Goal: Information Seeking & Learning: Learn about a topic

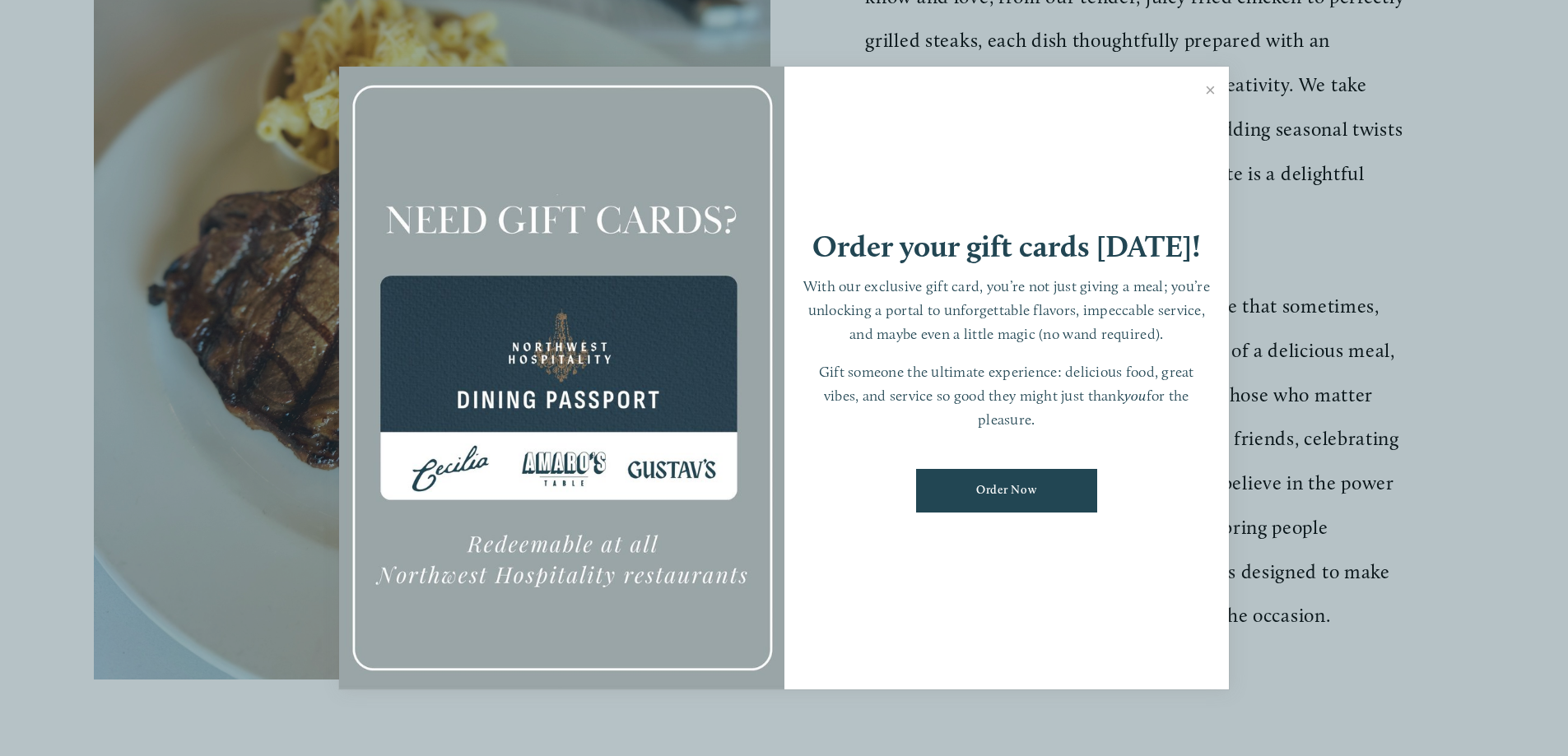
scroll to position [741, 0]
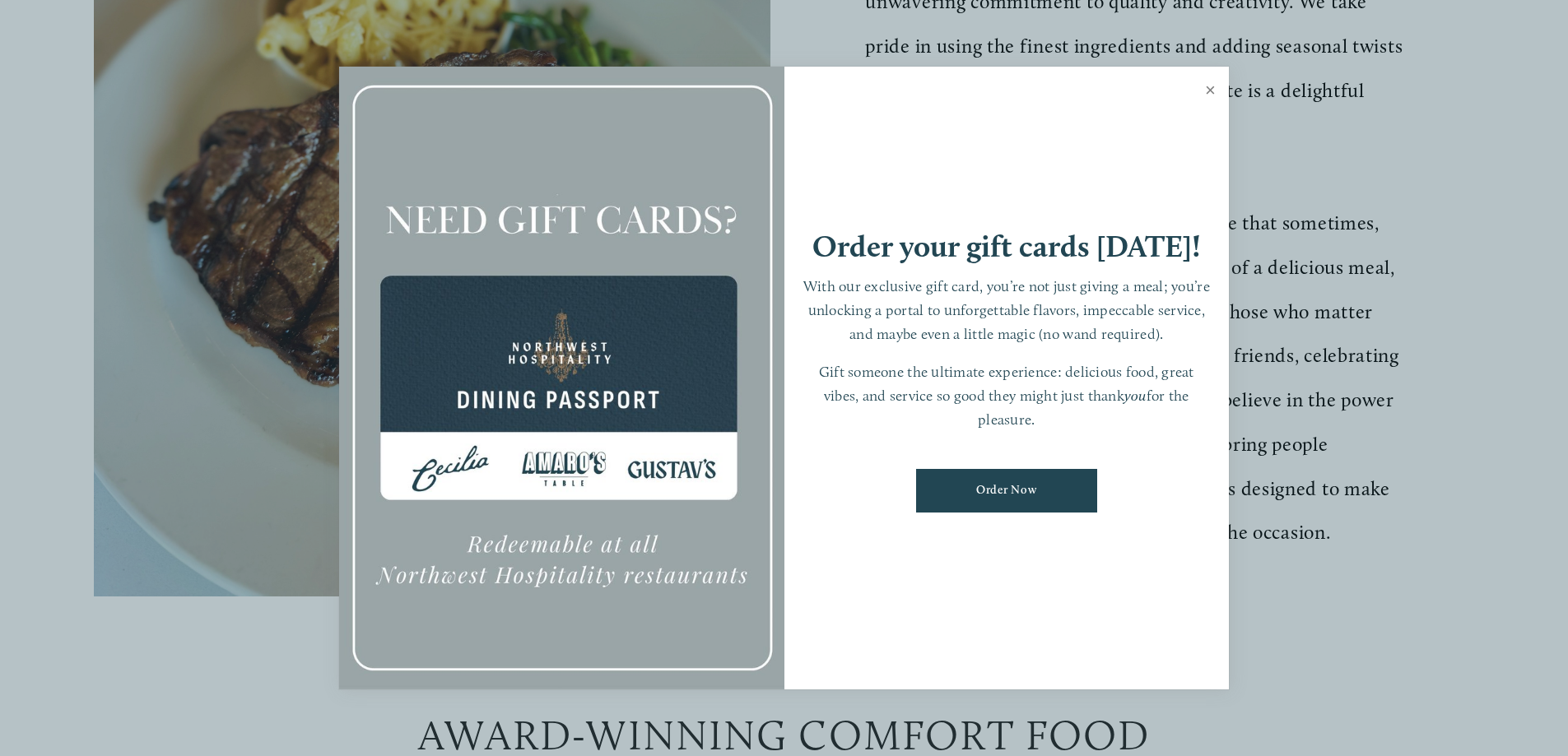
click at [1210, 87] on link "Close" at bounding box center [1210, 92] width 32 height 46
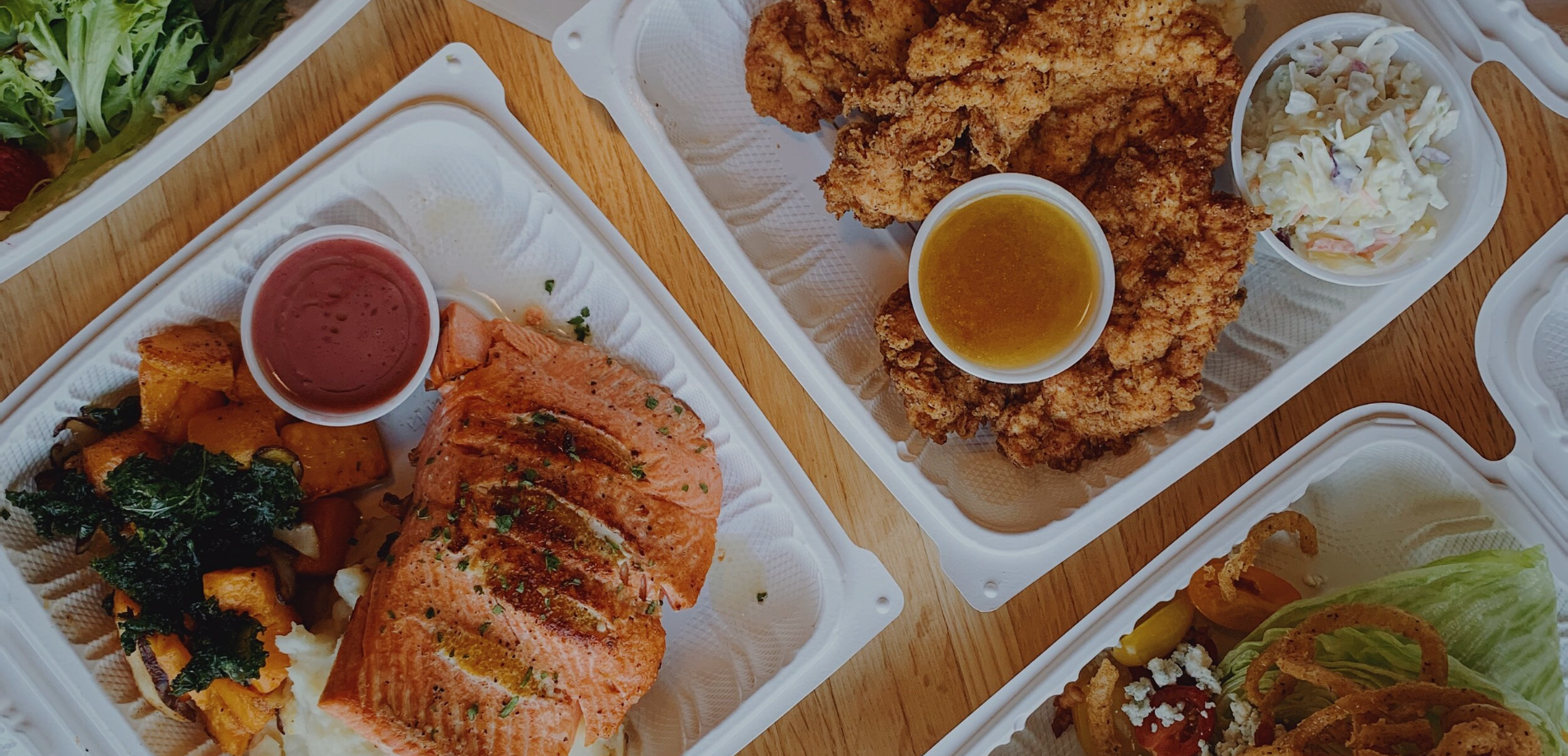
scroll to position [34, 0]
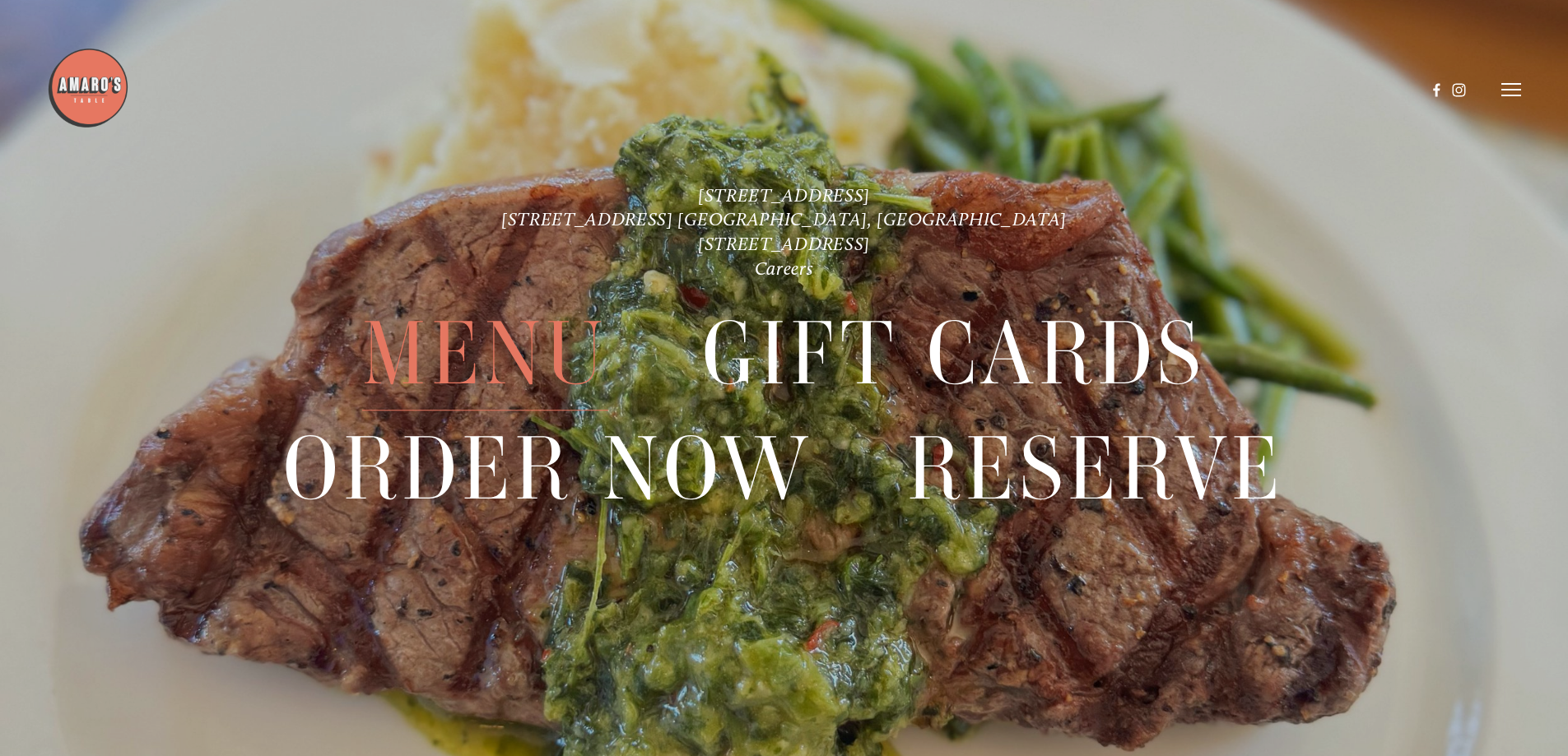
click at [485, 345] on span "Menu" at bounding box center [485, 354] width 245 height 113
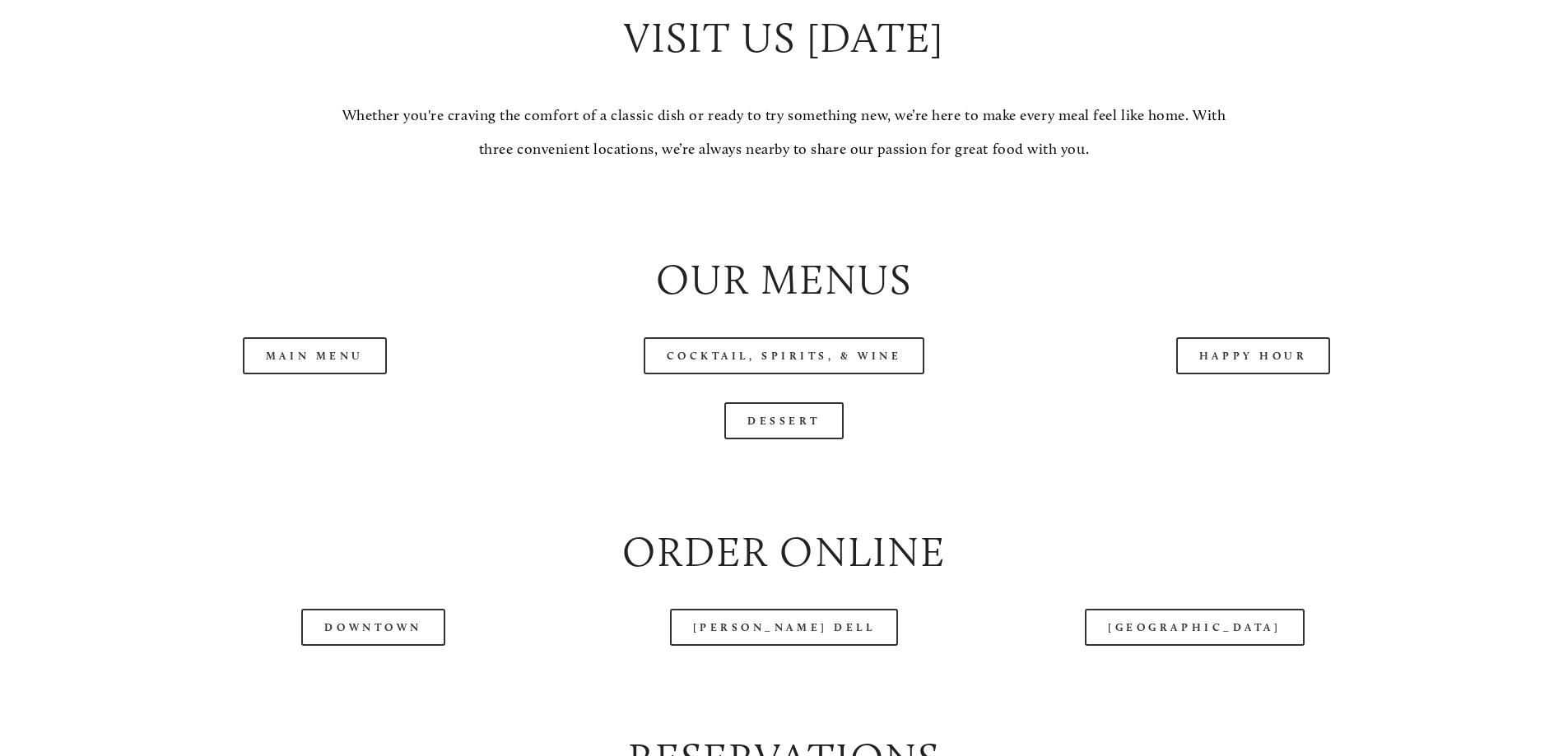
scroll to position [1728, 0]
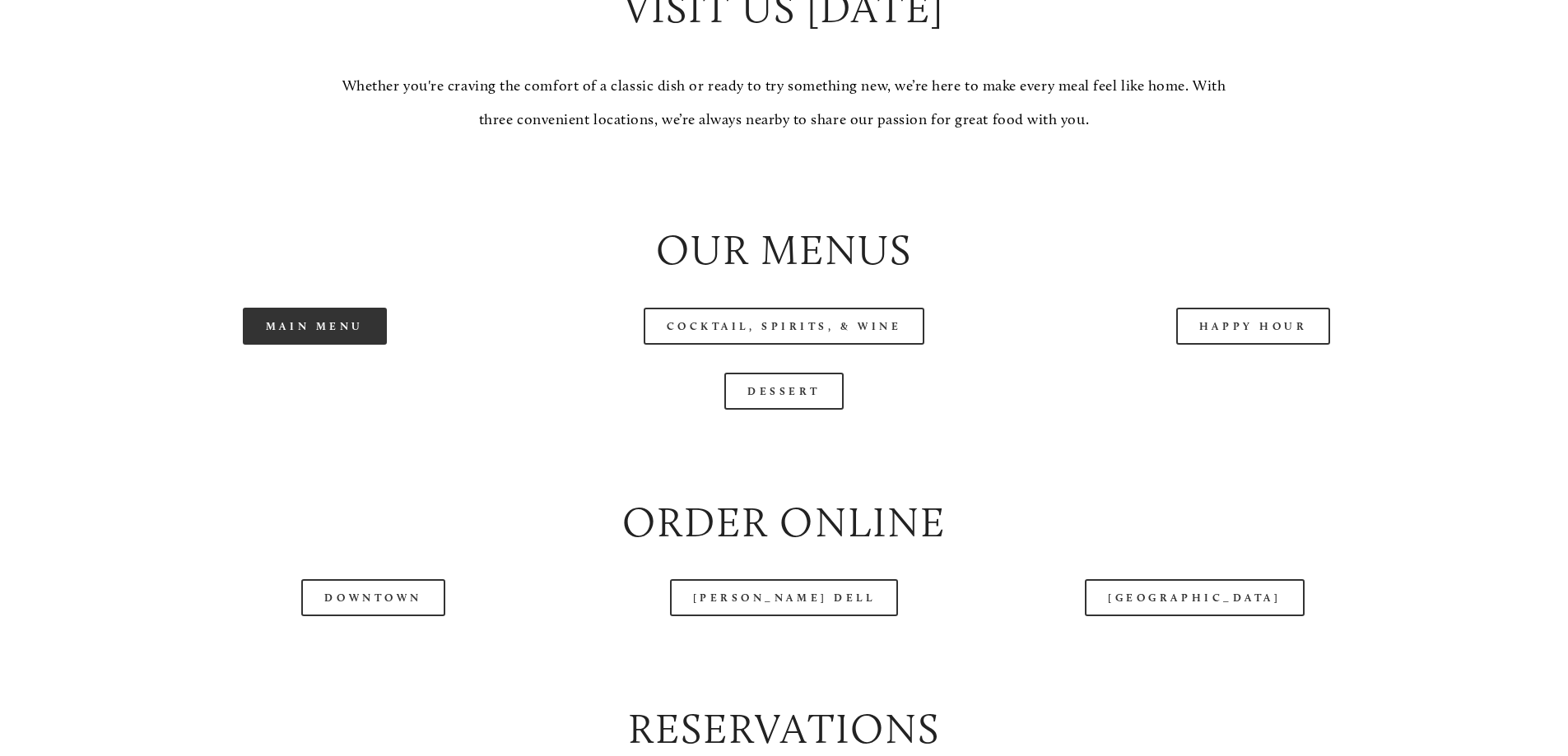
click at [278, 345] on link "Main Menu" at bounding box center [314, 326] width 144 height 37
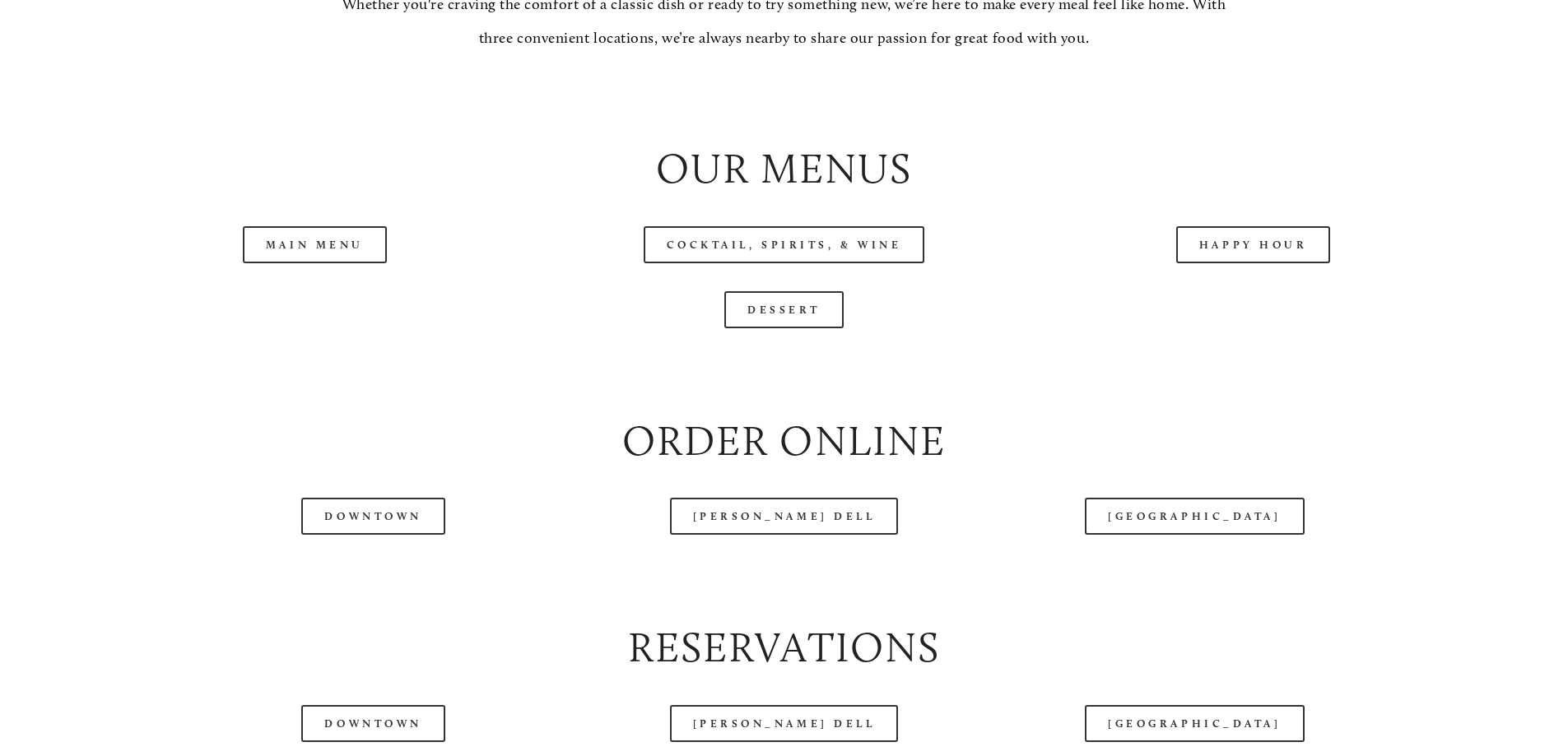
scroll to position [1811, 0]
click at [764, 328] on link "Dessert" at bounding box center [784, 309] width 119 height 37
